Goal: Task Accomplishment & Management: Manage account settings

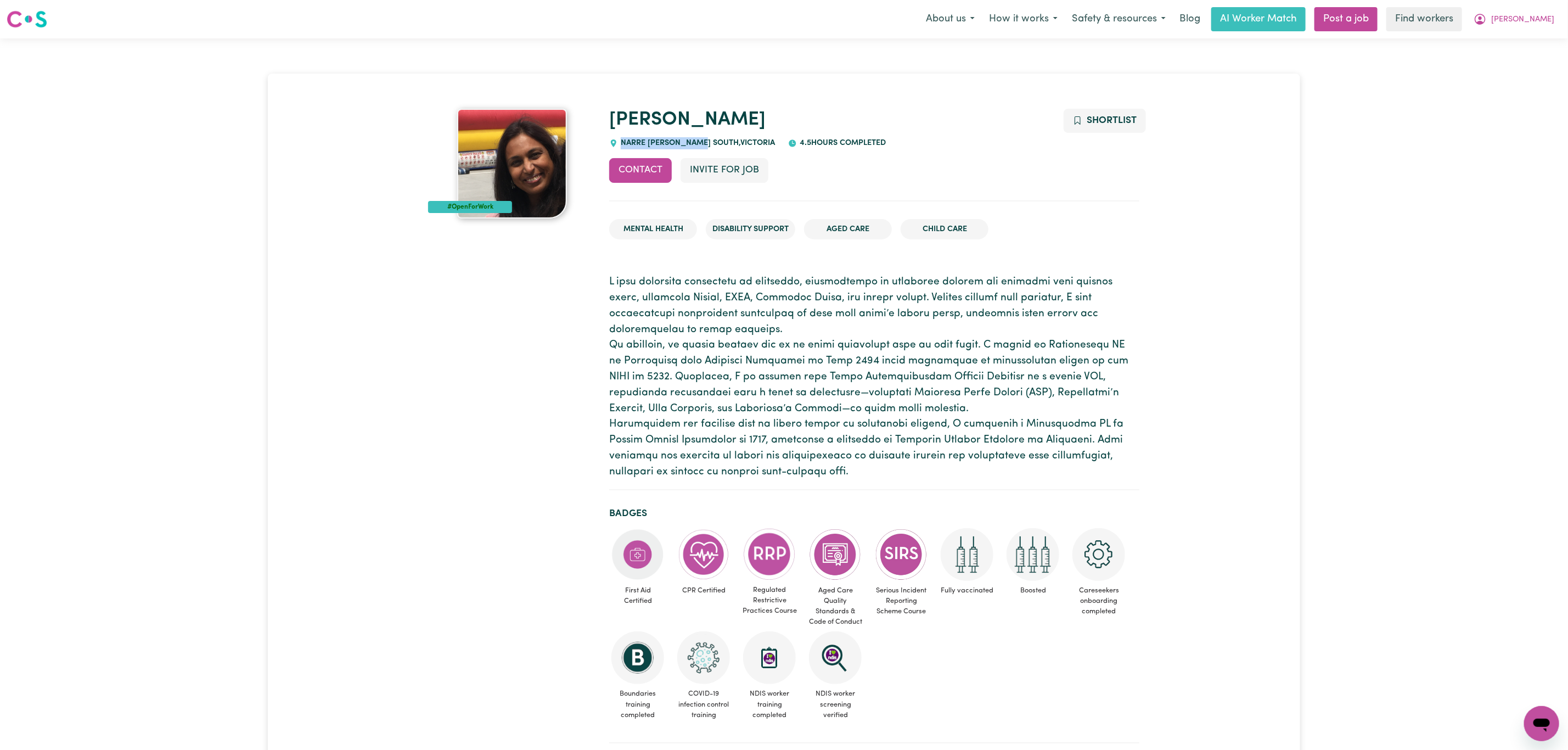
drag, startPoint x: 707, startPoint y: 144, endPoint x: 610, endPoint y: 144, distance: 97.0
click at [610, 144] on div "[PERSON_NAME] , [PERSON_NAME]" at bounding box center [692, 143] width 166 height 12
copy span "NARRE [PERSON_NAME] SOUTH"
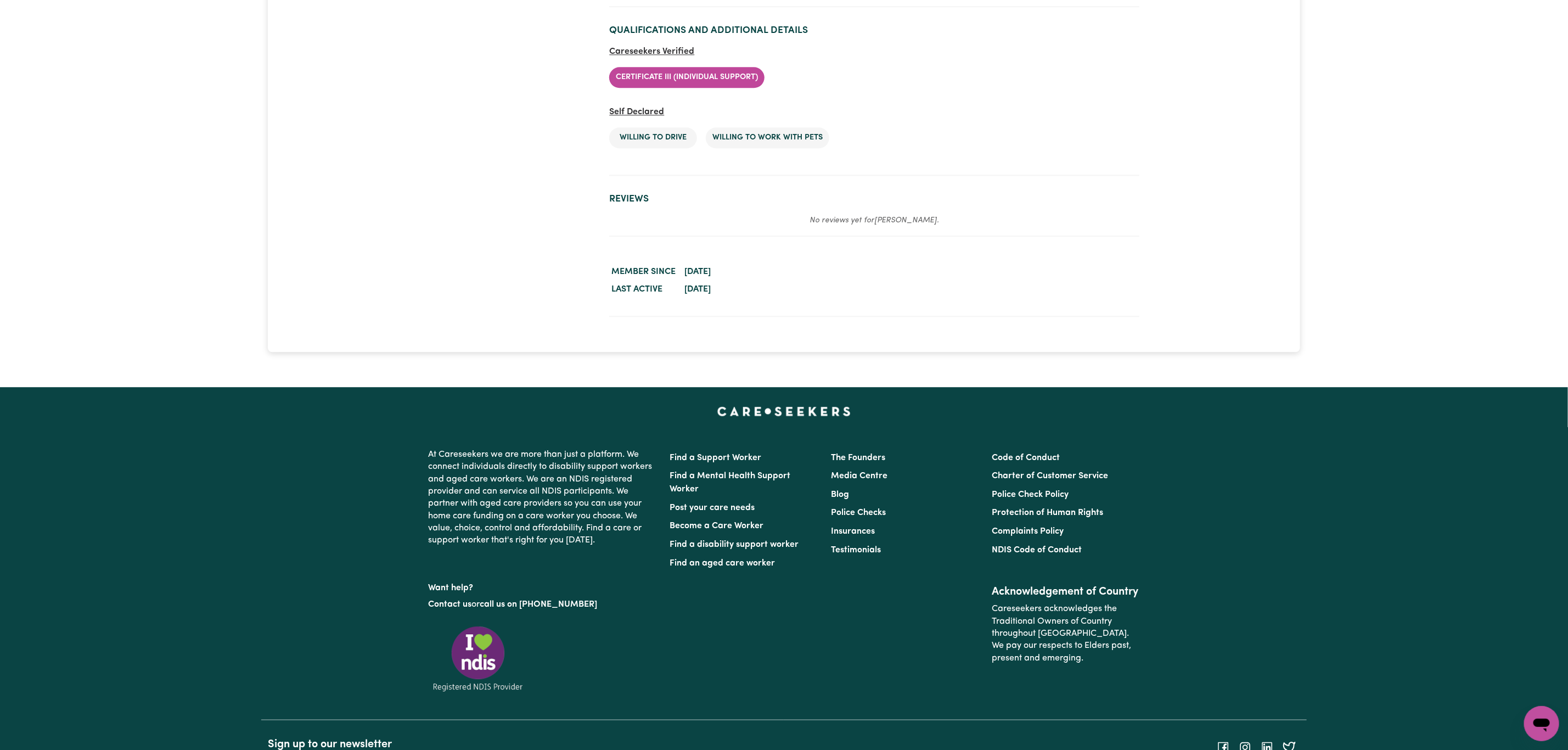
scroll to position [2158, 0]
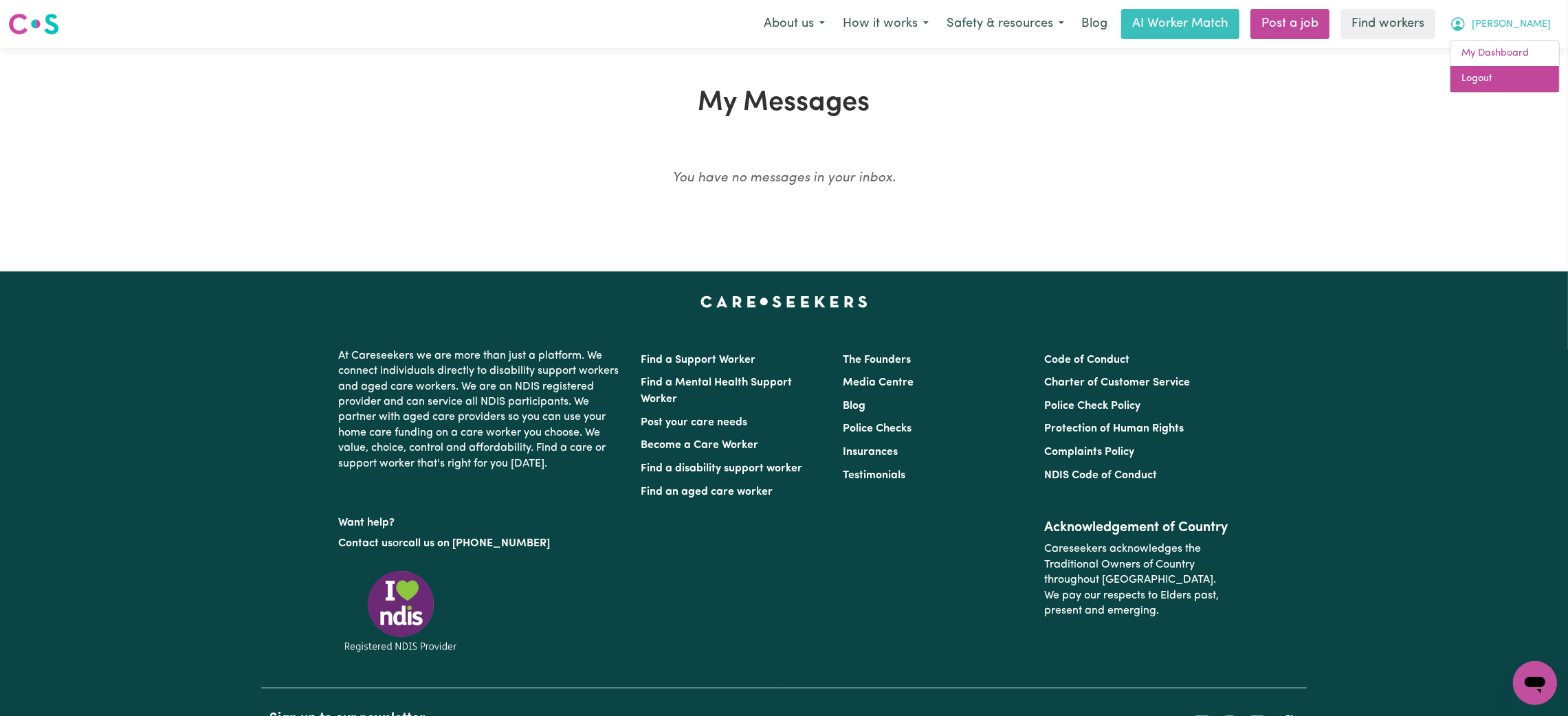
click at [1513, 83] on link "Logout" at bounding box center [1504, 79] width 108 height 27
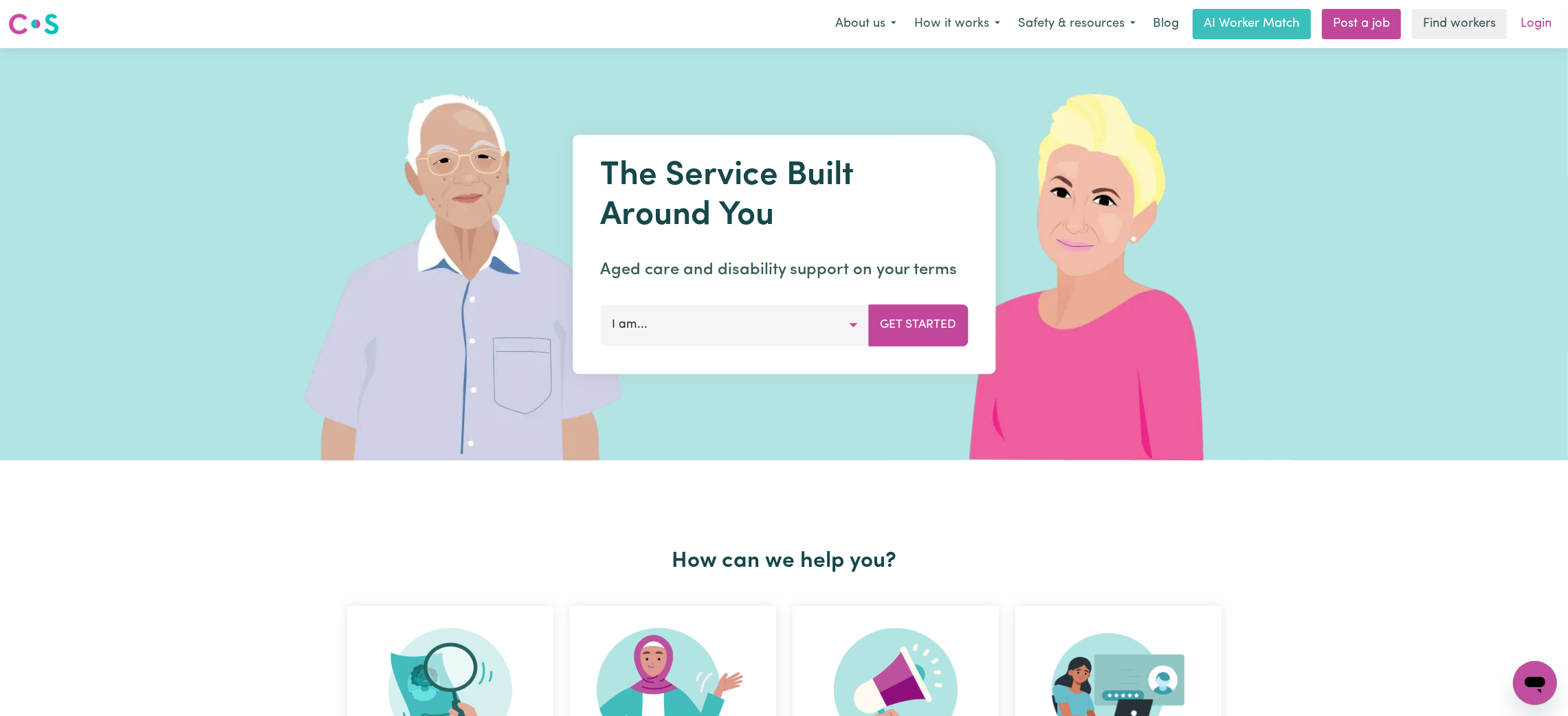
click at [1541, 25] on link "Login" at bounding box center [1536, 24] width 47 height 30
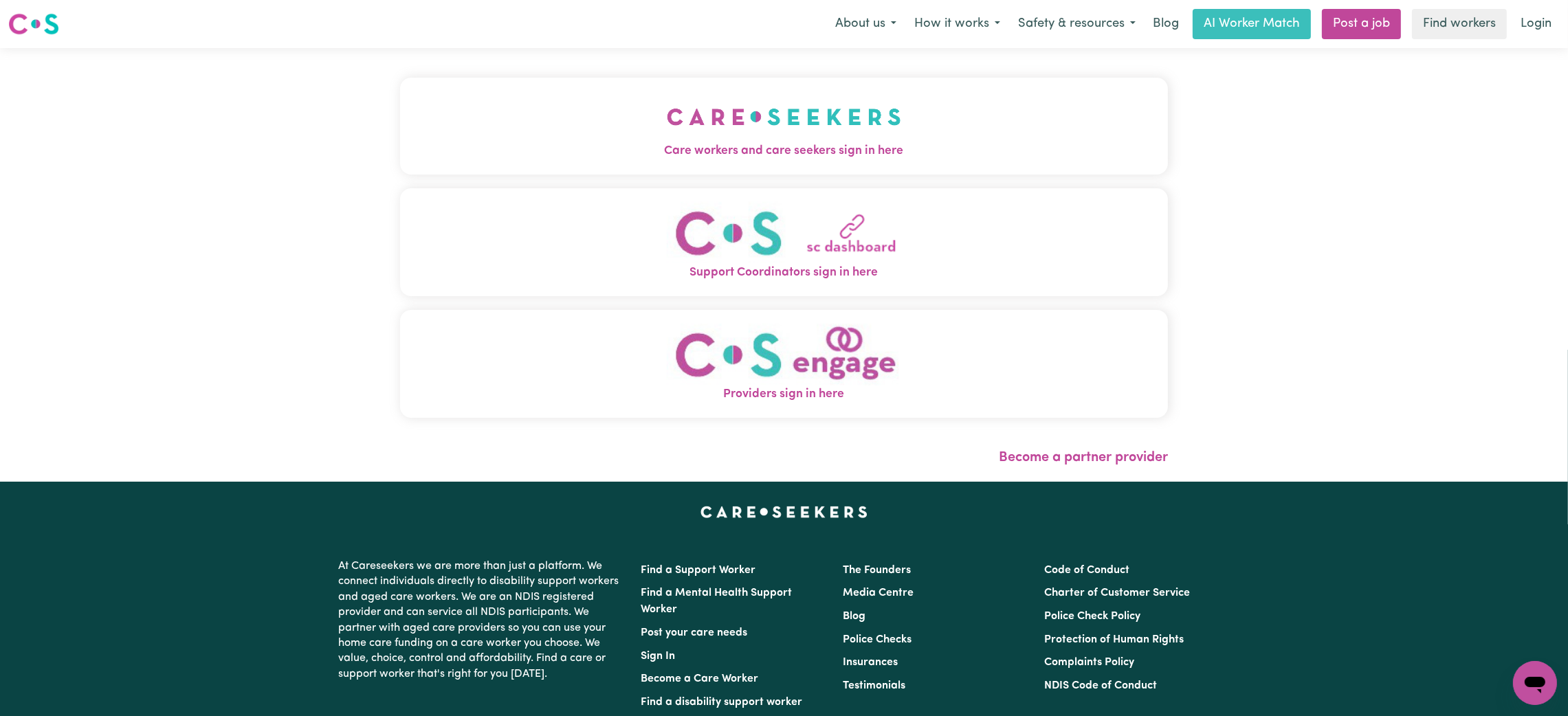
click at [798, 138] on img "Care workers and care seekers sign in here" at bounding box center [784, 117] width 234 height 51
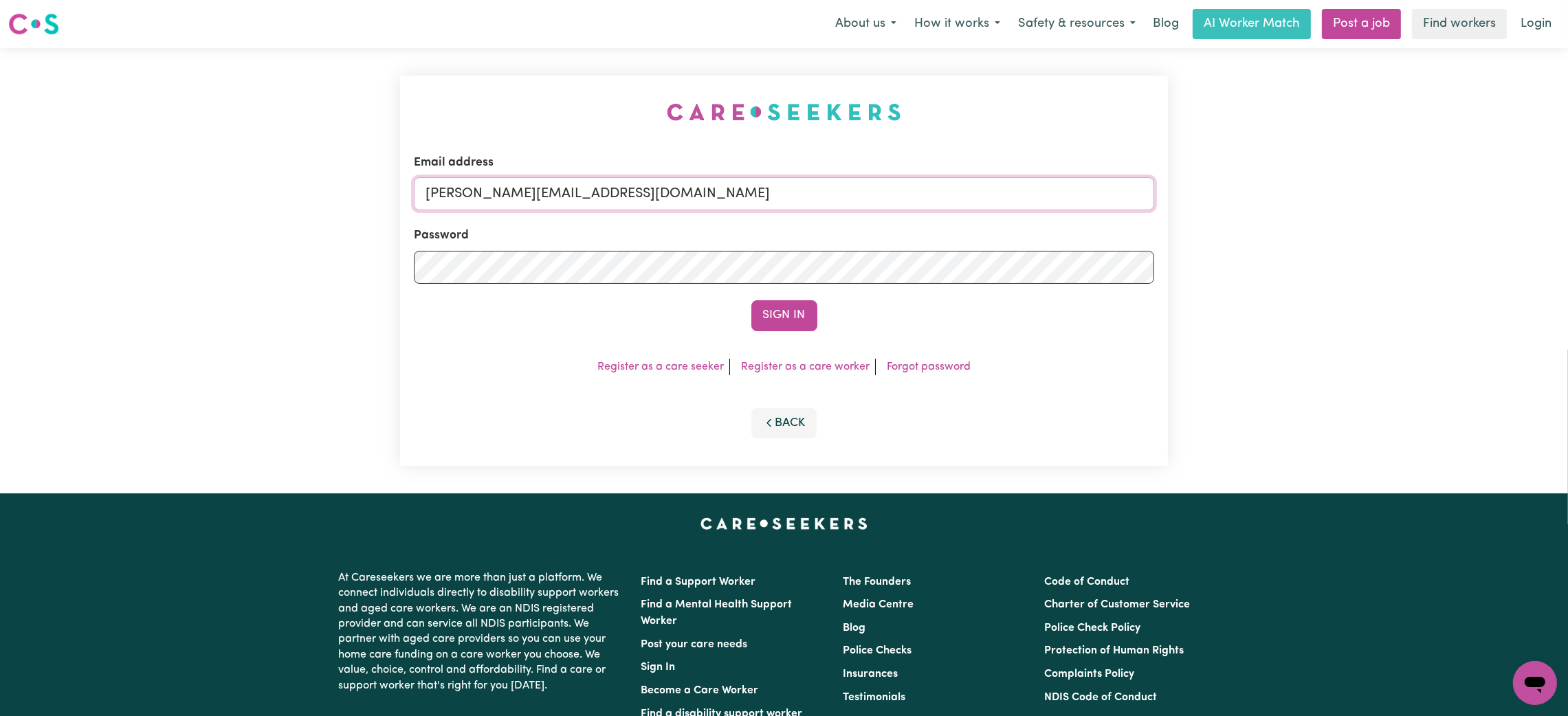
drag, startPoint x: 489, startPoint y: 193, endPoint x: 506, endPoint y: 218, distance: 30.2
click at [489, 193] on input "mikayla+engage@careseekers.com.au" at bounding box center [784, 194] width 740 height 33
drag, startPoint x: 498, startPoint y: 198, endPoint x: 881, endPoint y: 187, distance: 383.2
click at [879, 187] on input "superuser~mikayla@careseekers.com.au" at bounding box center [784, 194] width 740 height 33
type input "superuser~leannesuggate@hotmail.com"
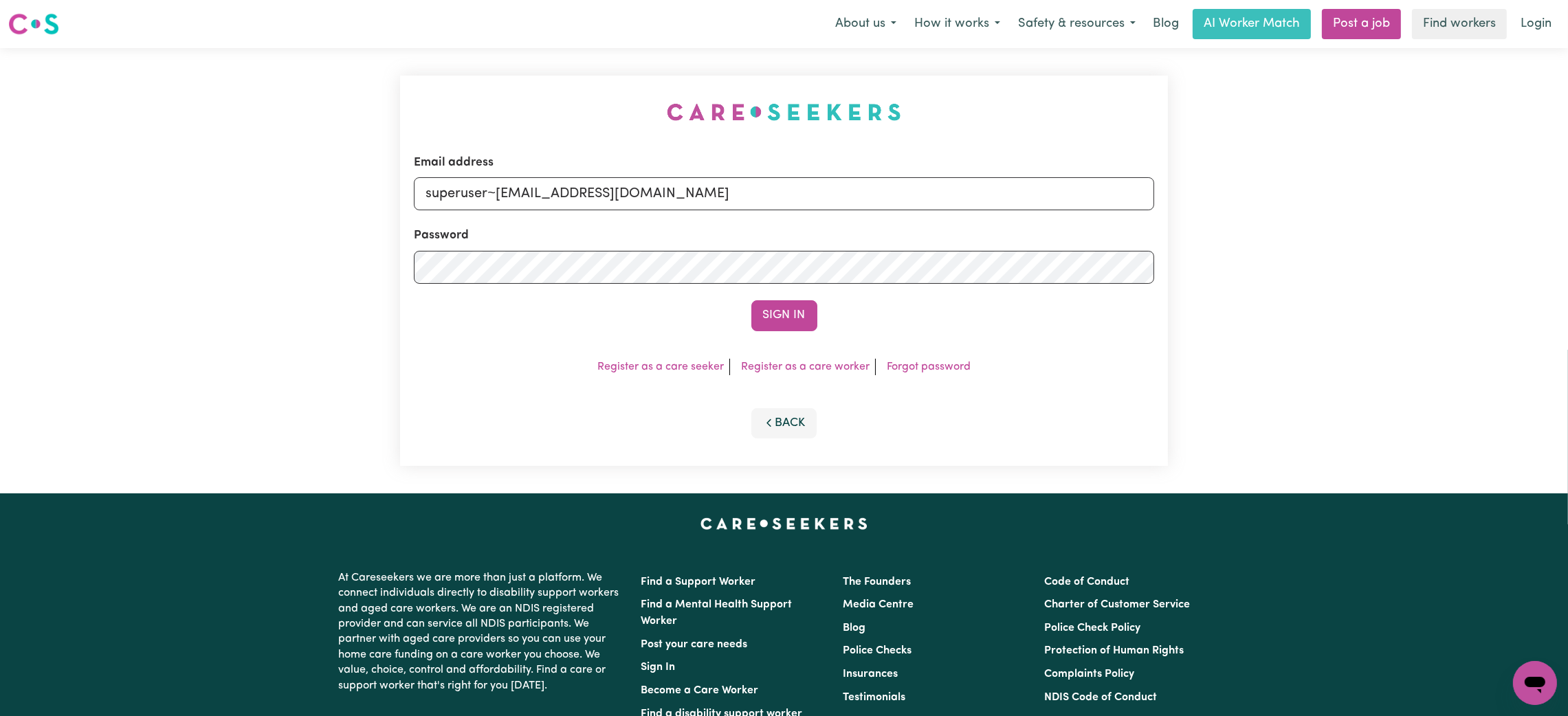
click at [773, 313] on button "Sign In" at bounding box center [784, 316] width 66 height 30
